Goal: Transaction & Acquisition: Purchase product/service

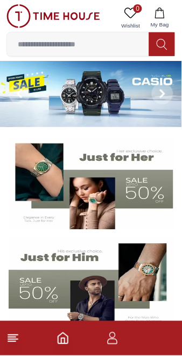
click at [144, 188] on img at bounding box center [91, 184] width 165 height 92
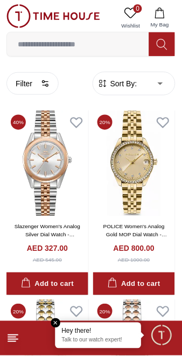
click at [11, 342] on line at bounding box center [12, 342] width 8 height 0
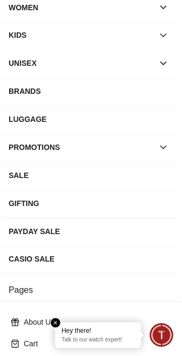
scroll to position [76, 0]
click at [23, 270] on div "CASIO SALE" at bounding box center [91, 259] width 165 height 19
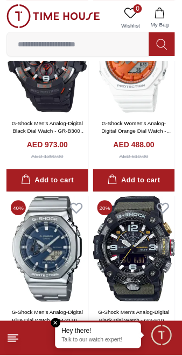
scroll to position [1316, 0]
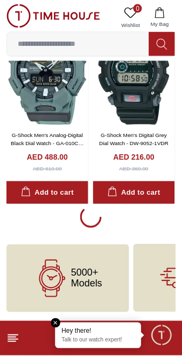
scroll to position [1937, 0]
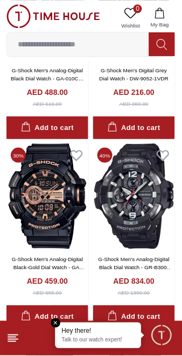
scroll to position [1914, 0]
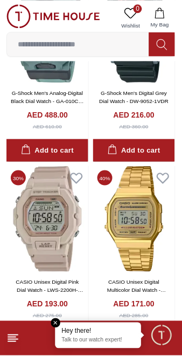
click at [167, 339] on span "Minimize live chat window" at bounding box center [161, 335] width 31 height 31
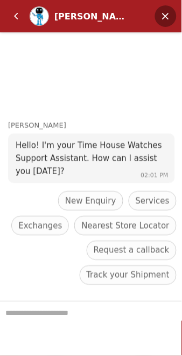
click at [171, 17] on em "Minimize" at bounding box center [166, 16] width 22 height 22
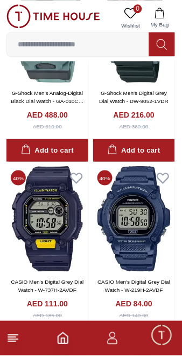
click at [11, 342] on line at bounding box center [12, 342] width 8 height 0
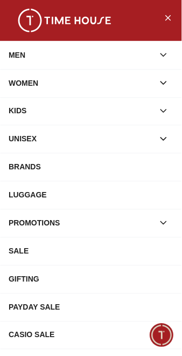
click at [172, 87] on button "button" at bounding box center [163, 82] width 19 height 19
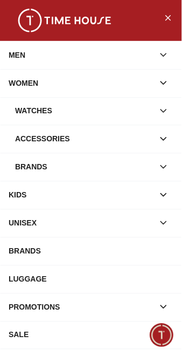
click at [169, 116] on icon "button" at bounding box center [164, 111] width 11 height 11
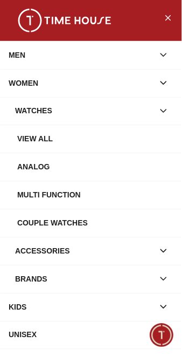
click at [30, 173] on div "Analog" at bounding box center [95, 167] width 156 height 19
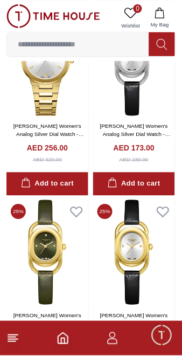
scroll to position [3323, 0]
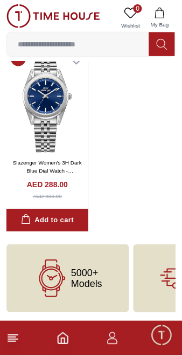
scroll to position [5785, 0]
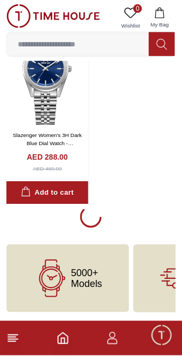
scroll to position [3692, 0]
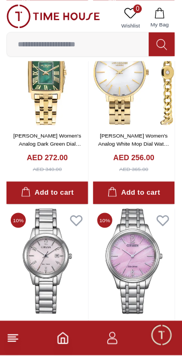
click at [13, 344] on icon at bounding box center [12, 338] width 13 height 13
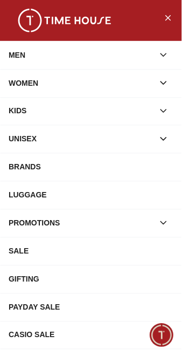
click at [17, 261] on div "SALE" at bounding box center [91, 251] width 165 height 19
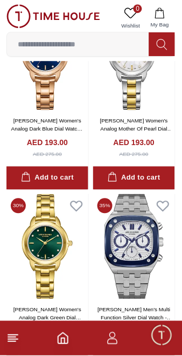
scroll to position [1505, 0]
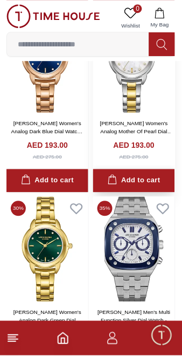
click at [146, 187] on div "Add to cart" at bounding box center [134, 181] width 53 height 12
click at [165, 18] on button "1 My Bag" at bounding box center [160, 18] width 31 height 28
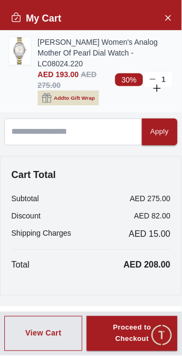
click at [84, 104] on span "Add to Gift Wrap" at bounding box center [74, 98] width 41 height 11
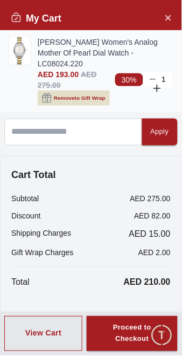
scroll to position [1871, 0]
click at [142, 340] on div "Proceed to Checkout" at bounding box center [132, 334] width 52 height 25
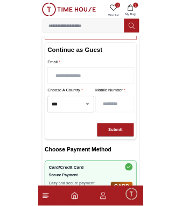
scroll to position [126, 0]
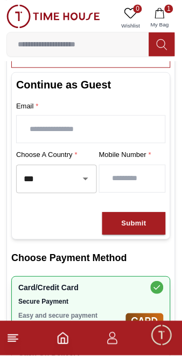
click at [91, 186] on icon "Open" at bounding box center [85, 179] width 13 height 13
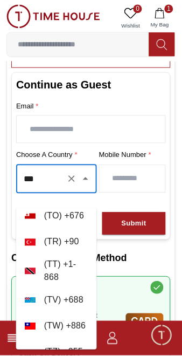
scroll to position [5881, 0]
type input "***"
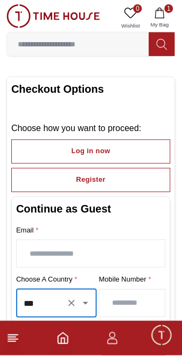
scroll to position [0, 0]
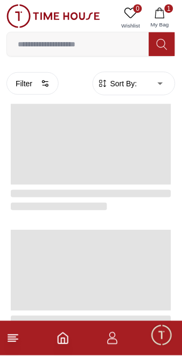
scroll to position [1871, 0]
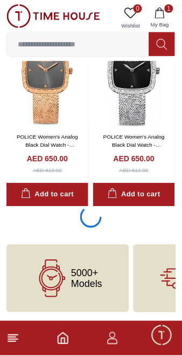
scroll to position [1799, 0]
